Goal: Task Accomplishment & Management: Manage account settings

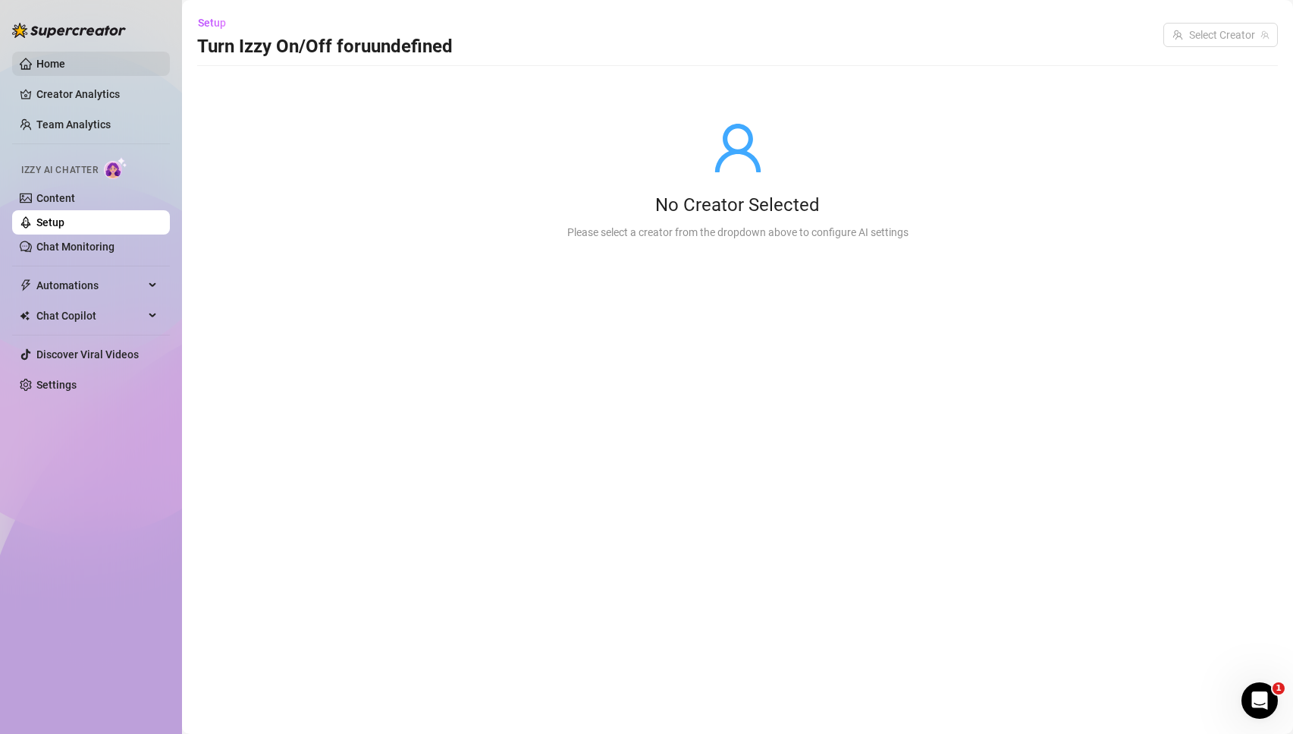
click at [65, 67] on link "Home" at bounding box center [50, 64] width 29 height 12
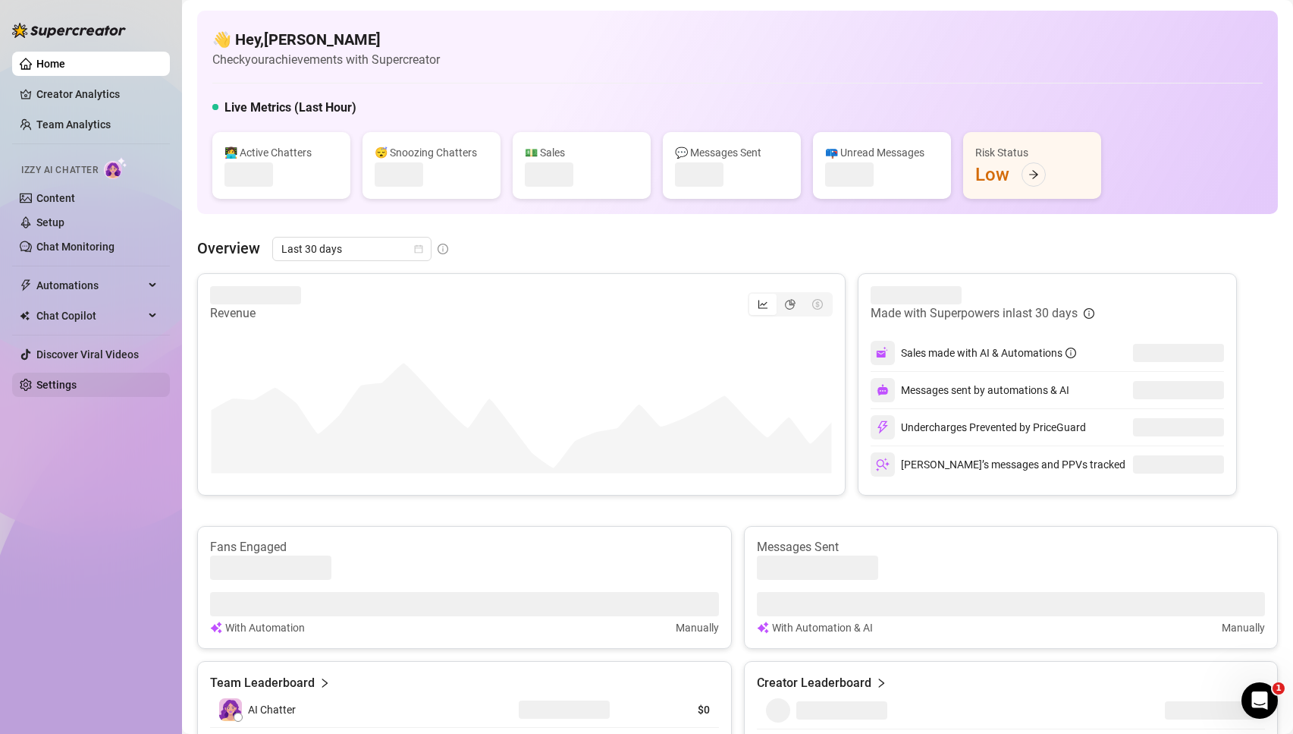
click at [53, 382] on link "Settings" at bounding box center [56, 385] width 40 height 12
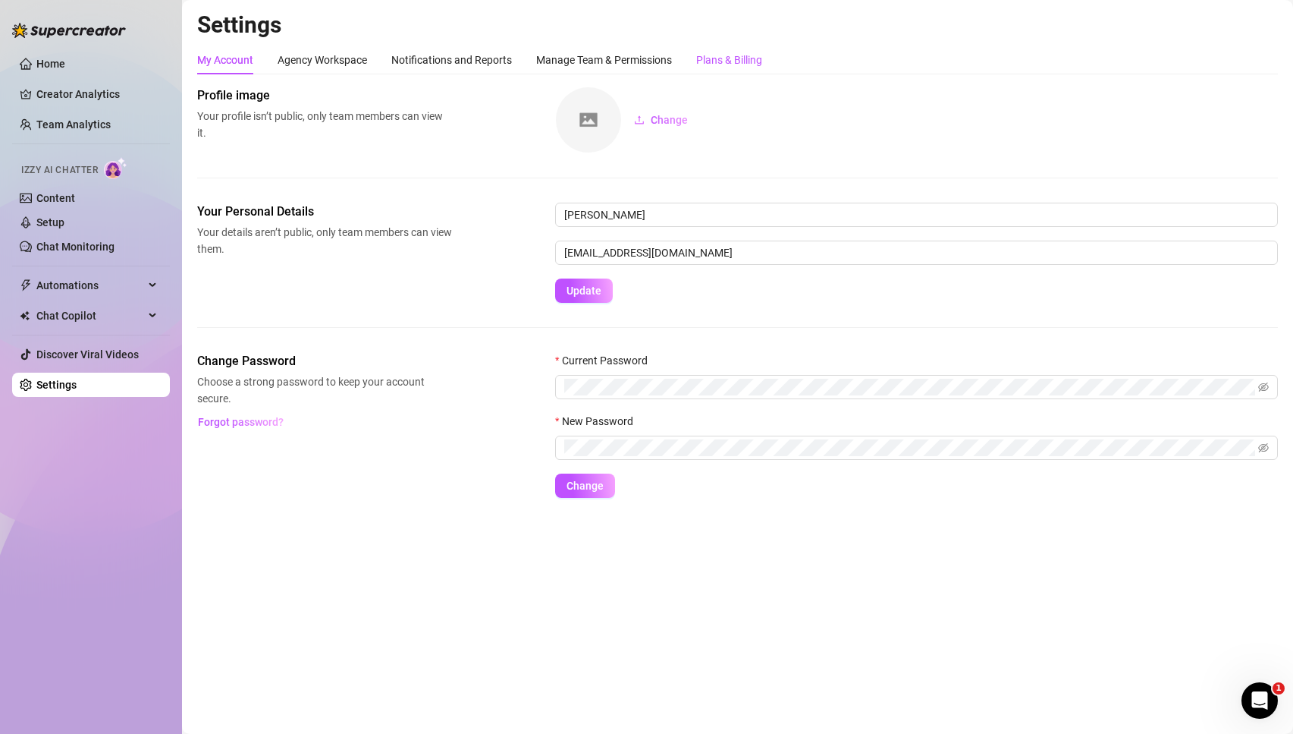
click at [717, 61] on div "Plans & Billing" at bounding box center [729, 60] width 66 height 17
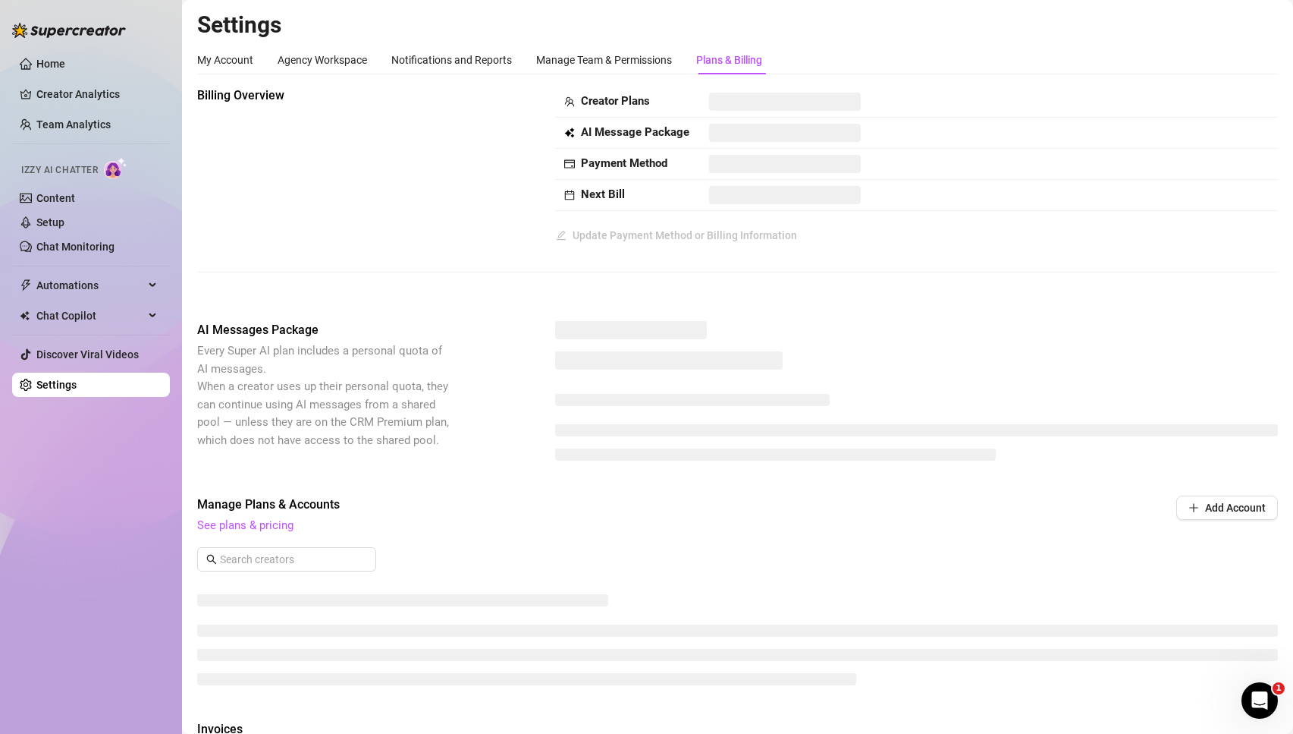
click at [716, 56] on div "Plans & Billing" at bounding box center [729, 60] width 66 height 17
click at [713, 60] on div "Plans & Billing" at bounding box center [729, 60] width 66 height 17
click at [711, 60] on div "Plans & Billing" at bounding box center [729, 60] width 66 height 17
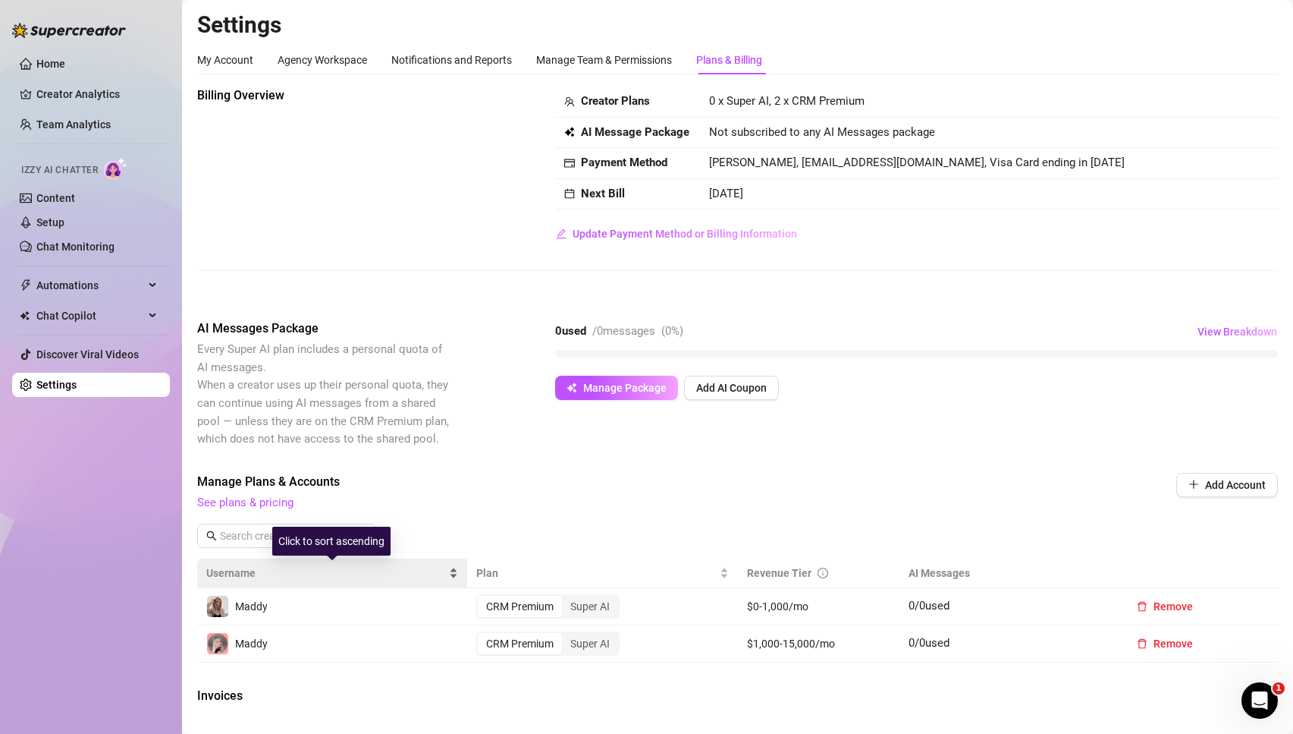
scroll to position [250, 0]
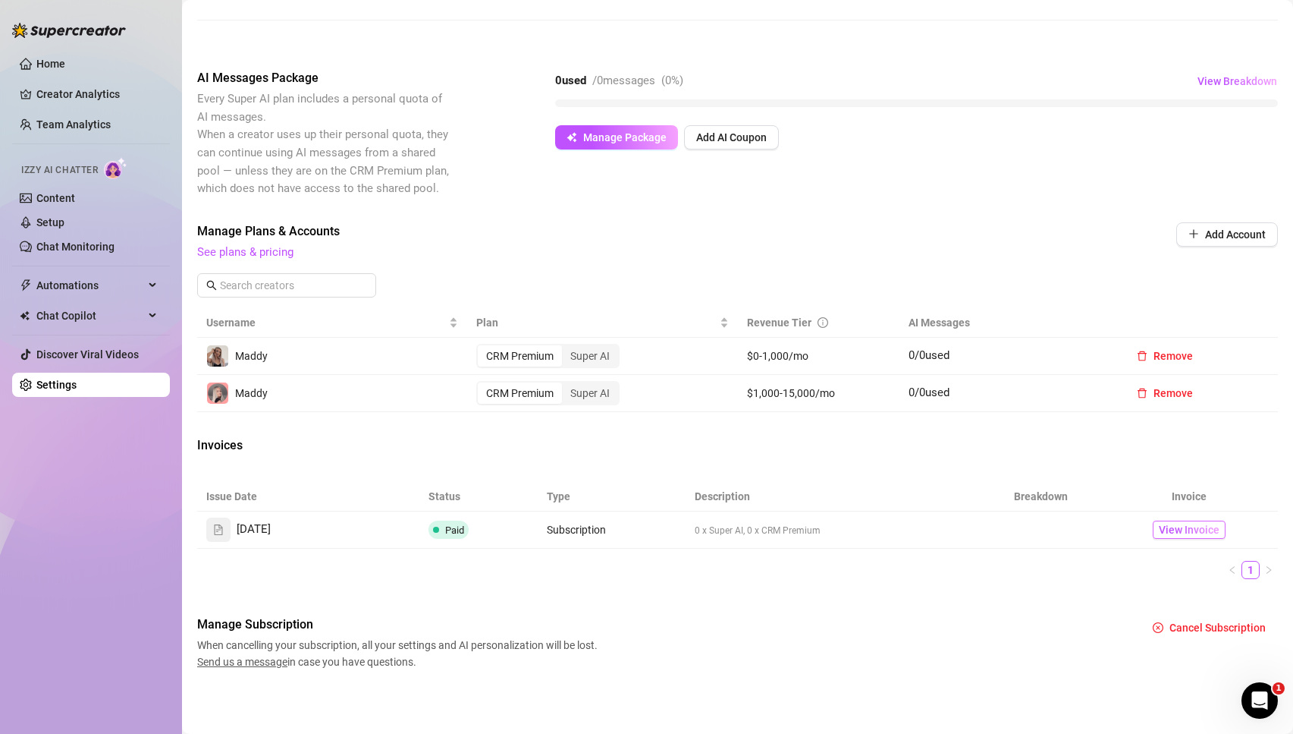
click at [1214, 528] on span "View Invoice" at bounding box center [1189, 529] width 61 height 17
